Goal: Task Accomplishment & Management: Use online tool/utility

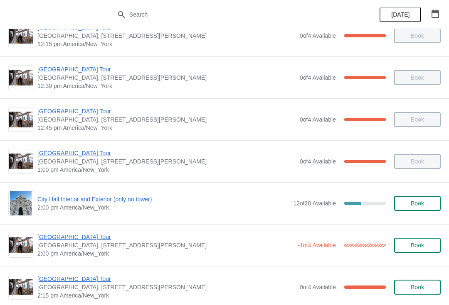
scroll to position [485, 0]
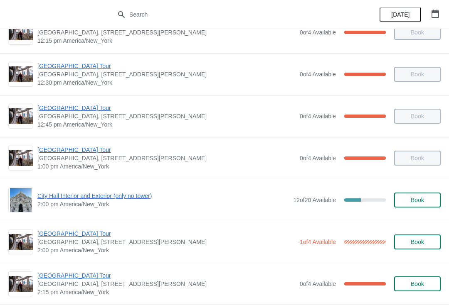
click at [89, 195] on span "City Hall Interior and Exterior (only no tower)" at bounding box center [162, 196] width 251 height 8
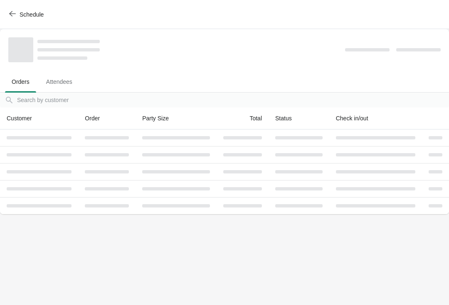
scroll to position [0, 0]
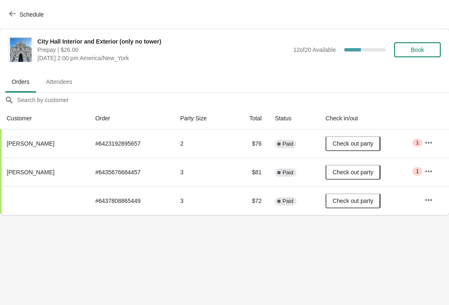
click at [17, 9] on button "Schedule" at bounding box center [27, 14] width 46 height 15
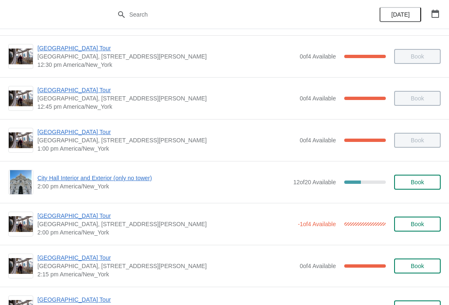
scroll to position [504, 0]
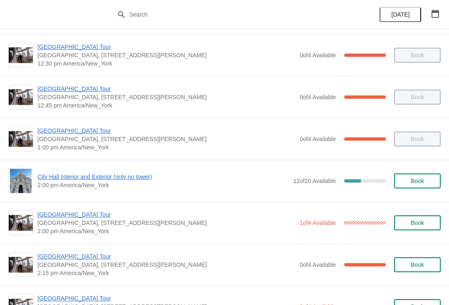
click at [84, 250] on div "[GEOGRAPHIC_DATA] [GEOGRAPHIC_DATA], [STREET_ADDRESS][PERSON_NAME] 2:15 pm [GEO…" at bounding box center [224, 265] width 449 height 42
click at [85, 253] on span "[GEOGRAPHIC_DATA] Tour" at bounding box center [166, 257] width 258 height 8
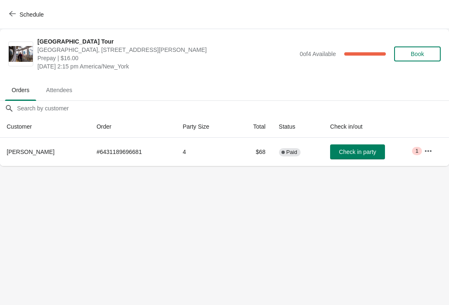
click at [363, 159] on button "Check in party" at bounding box center [357, 152] width 55 height 15
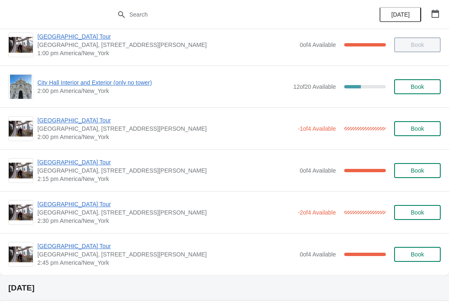
scroll to position [599, 0]
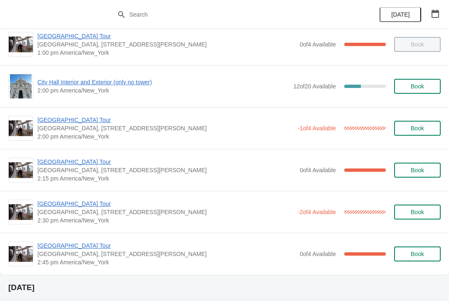
click at [81, 197] on div "[GEOGRAPHIC_DATA] [GEOGRAPHIC_DATA], [STREET_ADDRESS][PERSON_NAME] 2:30 pm [GEO…" at bounding box center [224, 212] width 449 height 42
click at [89, 205] on span "[GEOGRAPHIC_DATA] Tour" at bounding box center [165, 204] width 256 height 8
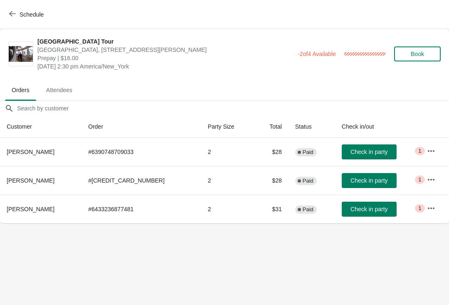
click at [432, 178] on icon "button" at bounding box center [431, 180] width 8 height 8
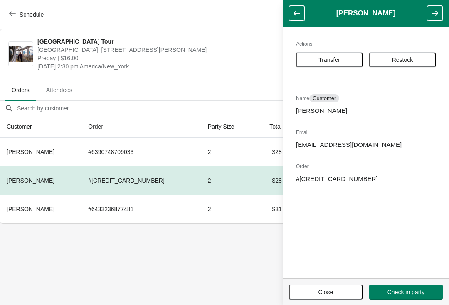
click at [448, 4] on header "[PERSON_NAME]" at bounding box center [366, 13] width 166 height 27
click at [442, 15] on button "button" at bounding box center [435, 13] width 16 height 15
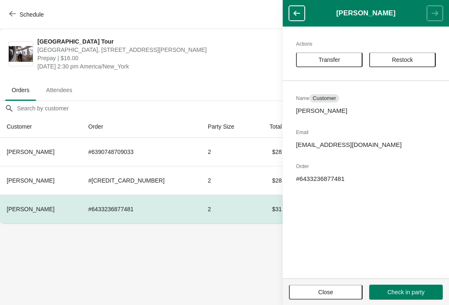
click at [299, 12] on icon "button" at bounding box center [297, 13] width 8 height 8
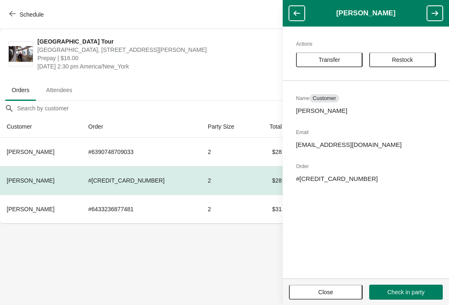
click at [303, 8] on button "button" at bounding box center [297, 13] width 16 height 15
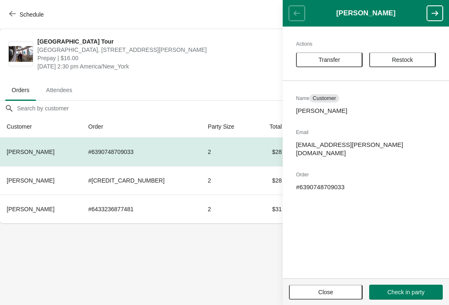
click at [321, 287] on button "Close" at bounding box center [326, 292] width 74 height 15
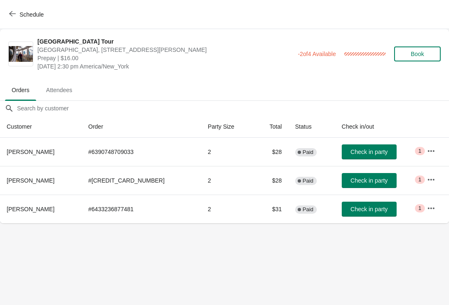
click at [12, 7] on button "Schedule" at bounding box center [27, 14] width 46 height 15
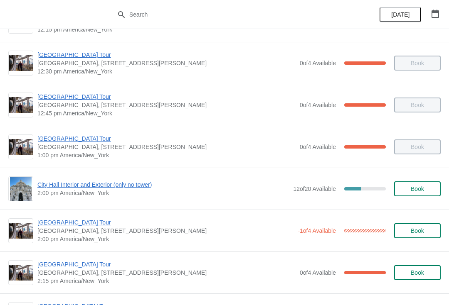
scroll to position [497, 0]
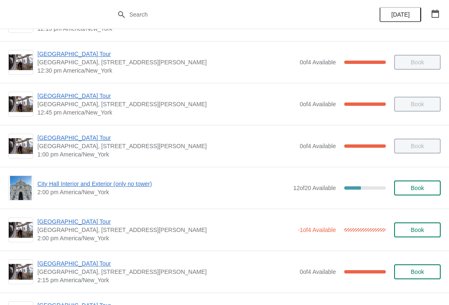
click at [79, 268] on span "[GEOGRAPHIC_DATA] Tour" at bounding box center [166, 264] width 258 height 8
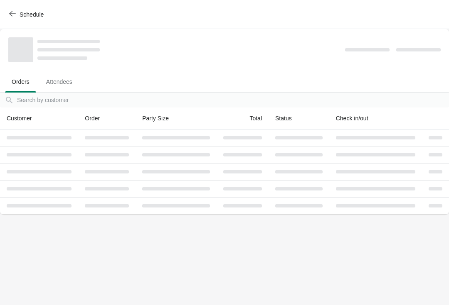
scroll to position [0, 0]
